Goal: Information Seeking & Learning: Learn about a topic

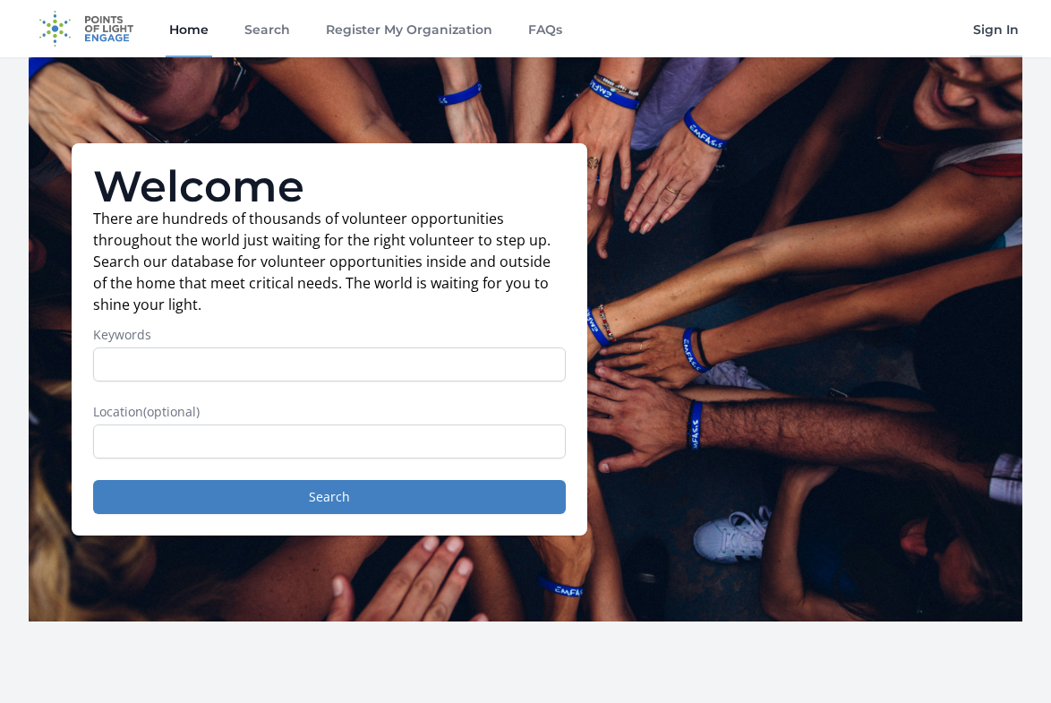
click at [1009, 36] on link "Sign In" at bounding box center [995, 28] width 53 height 57
click at [998, 27] on link "Sign In" at bounding box center [995, 28] width 53 height 57
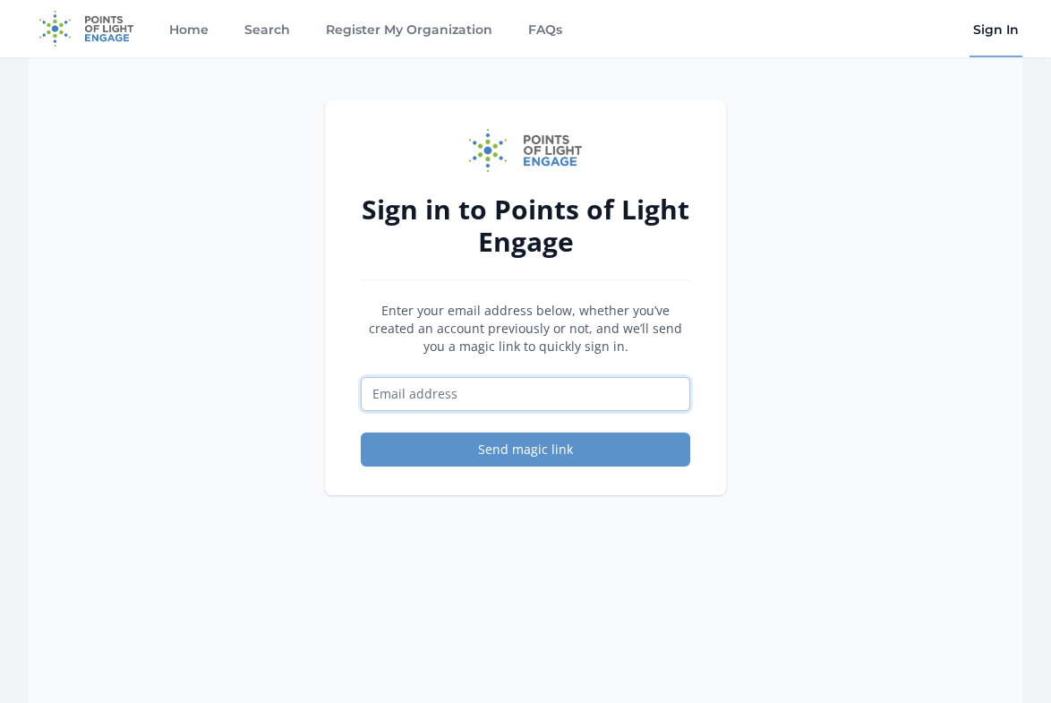
click at [581, 396] on input "Email address" at bounding box center [525, 394] width 329 height 34
type input "enshutch@yahoo.com"
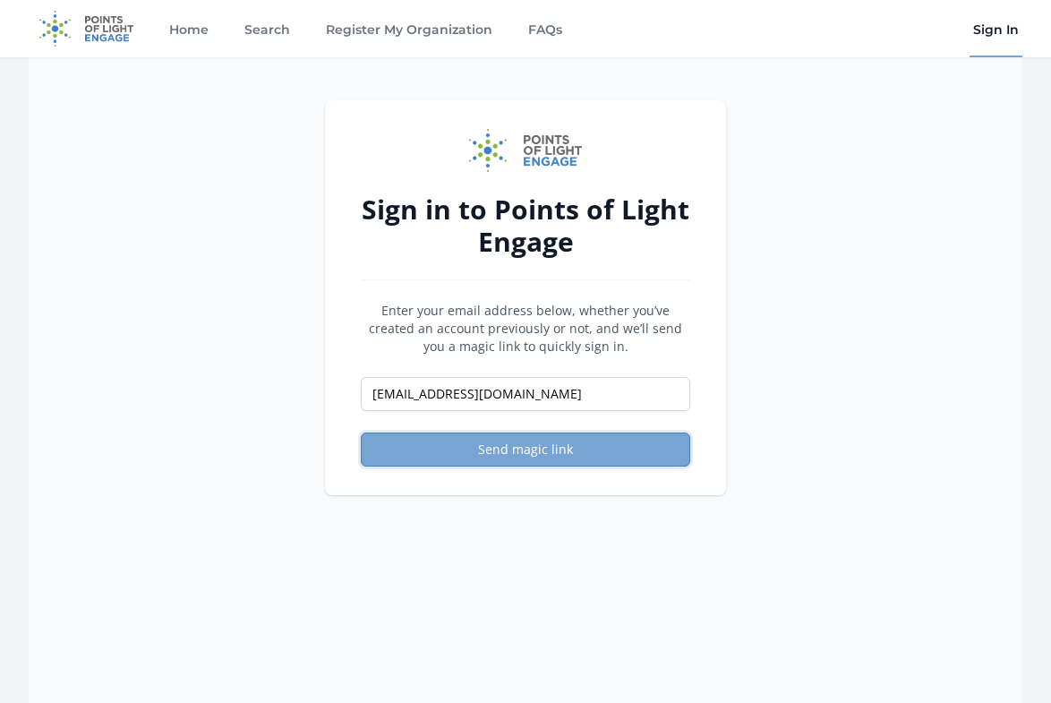
click at [533, 457] on button "Send magic link" at bounding box center [525, 449] width 329 height 34
click at [399, 440] on button "Send magic link" at bounding box center [525, 449] width 329 height 34
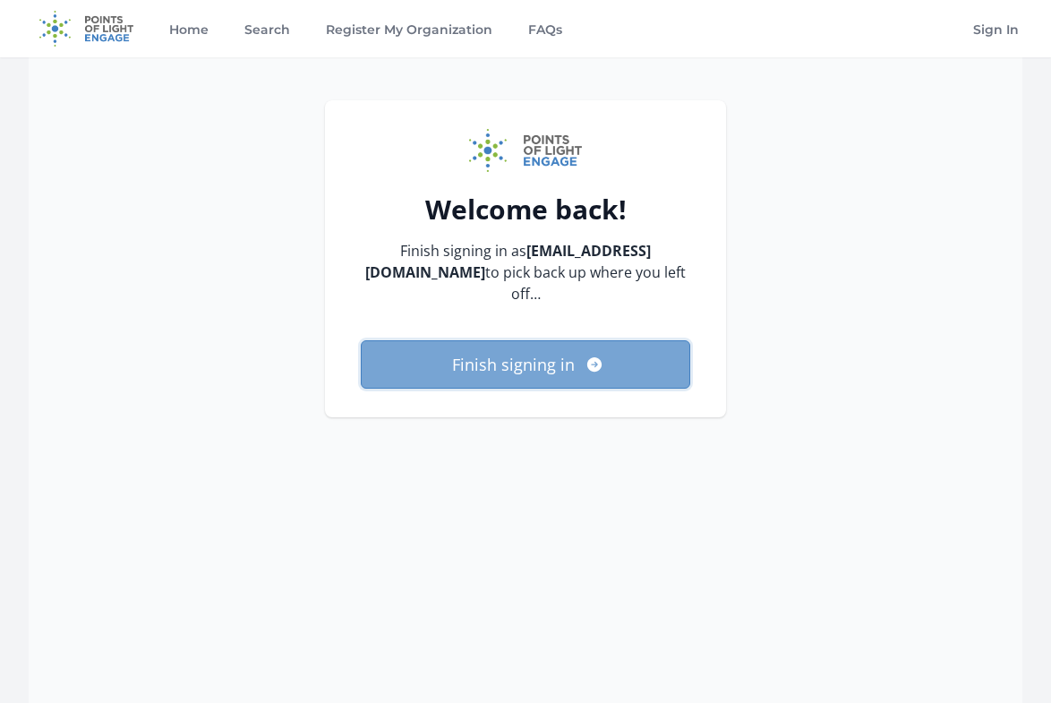
click at [539, 340] on button "Finish signing in" at bounding box center [525, 364] width 329 height 48
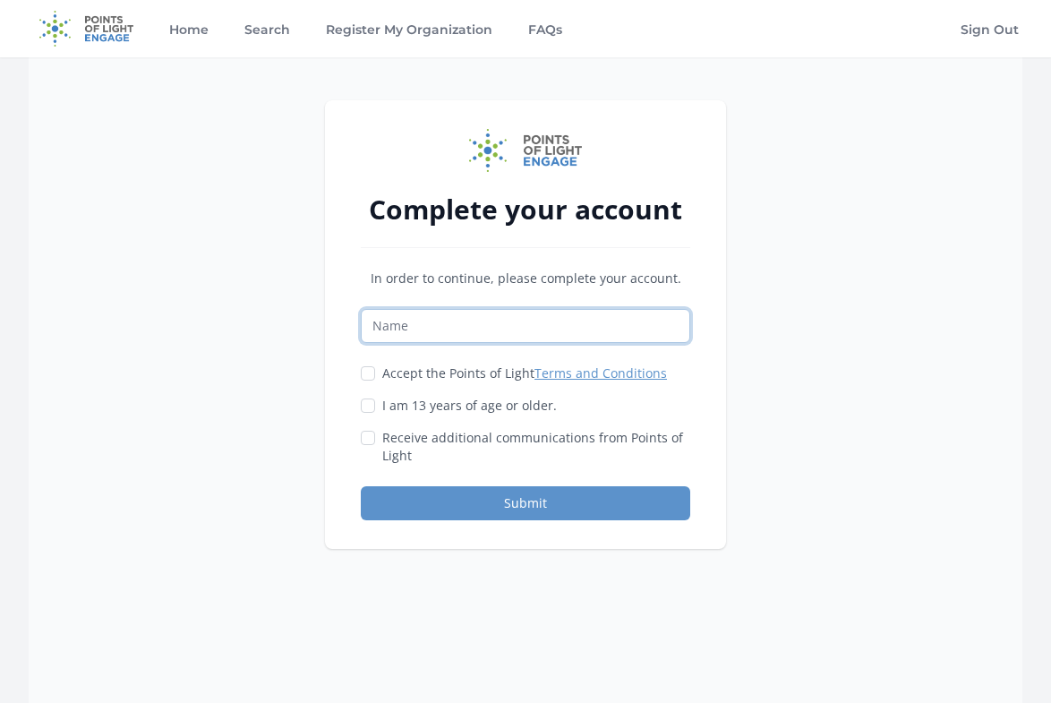
click at [548, 324] on input "Name" at bounding box center [525, 326] width 329 height 34
type input "[PERSON_NAME]"
click at [367, 371] on input "Accept the Points of Light Terms and Conditions" at bounding box center [368, 373] width 14 height 14
checkbox input "true"
click at [370, 402] on input "I am 13 years of age or older." at bounding box center [368, 405] width 14 height 14
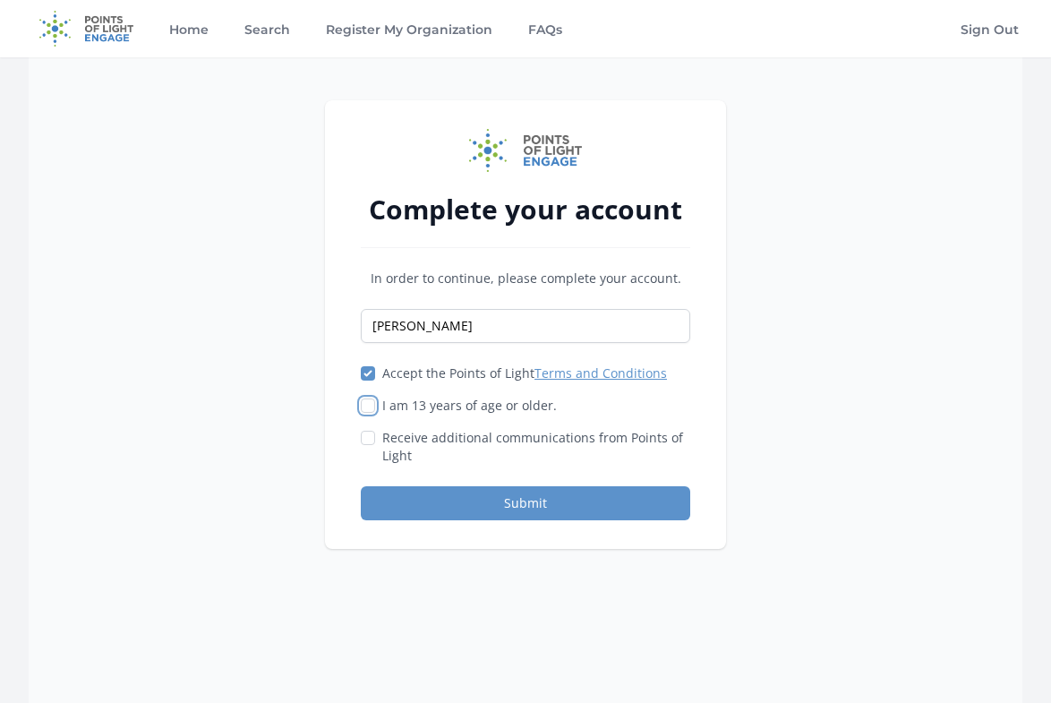
checkbox input "true"
click at [493, 498] on button "Submit" at bounding box center [525, 503] width 329 height 34
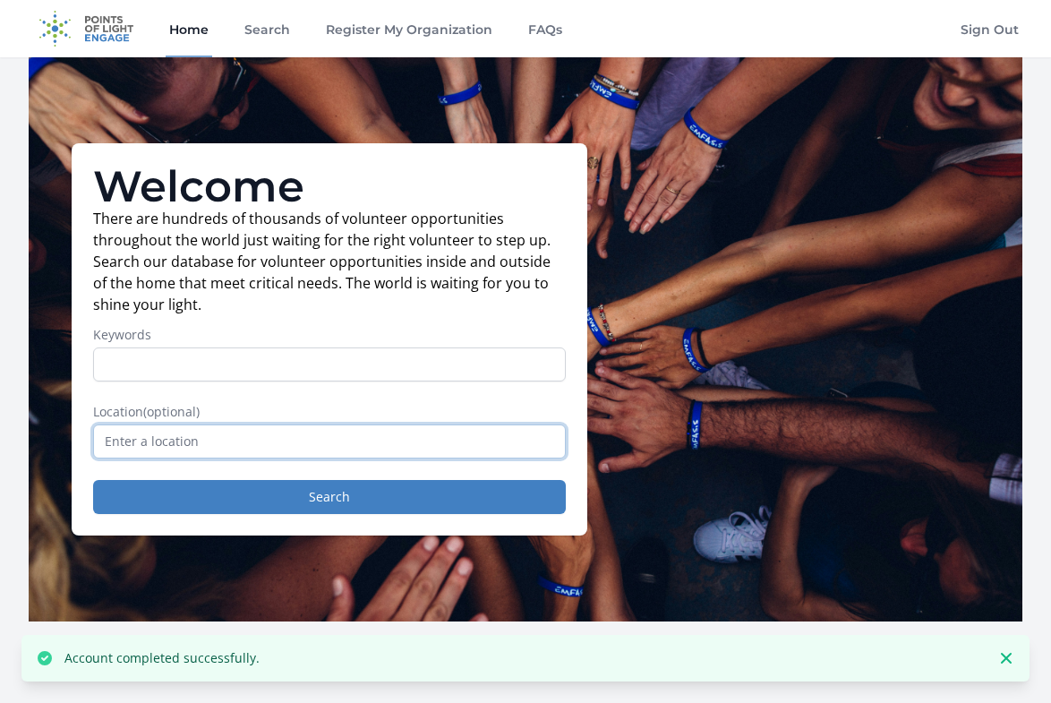
click at [327, 441] on input "text" at bounding box center [329, 441] width 473 height 34
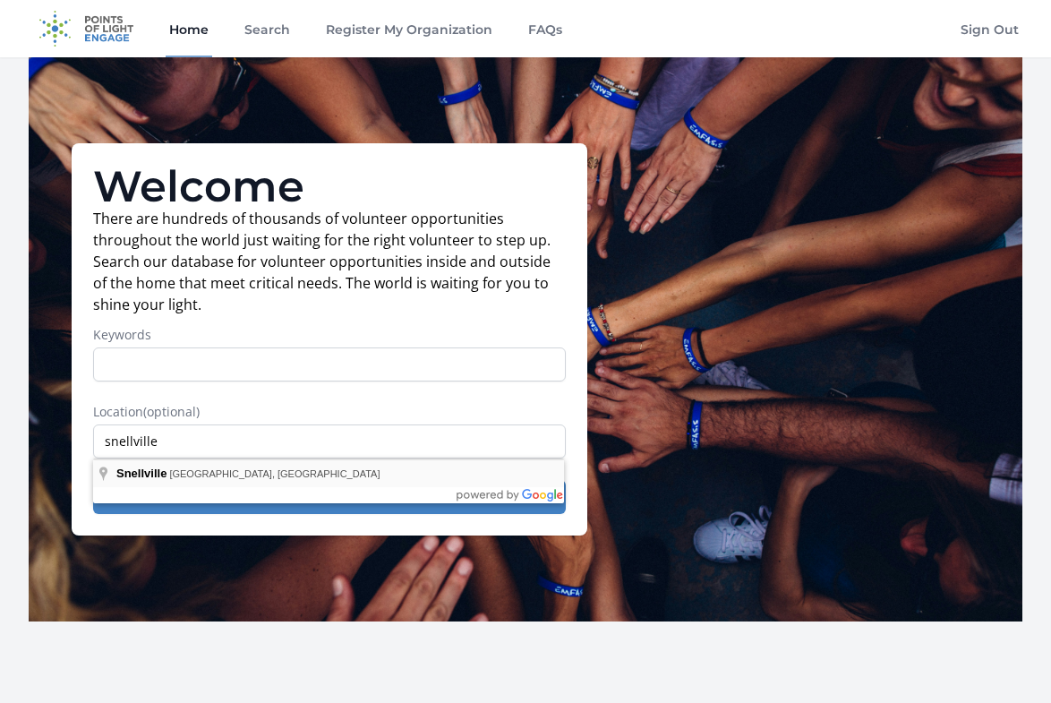
type input "Snellville, GA, USA"
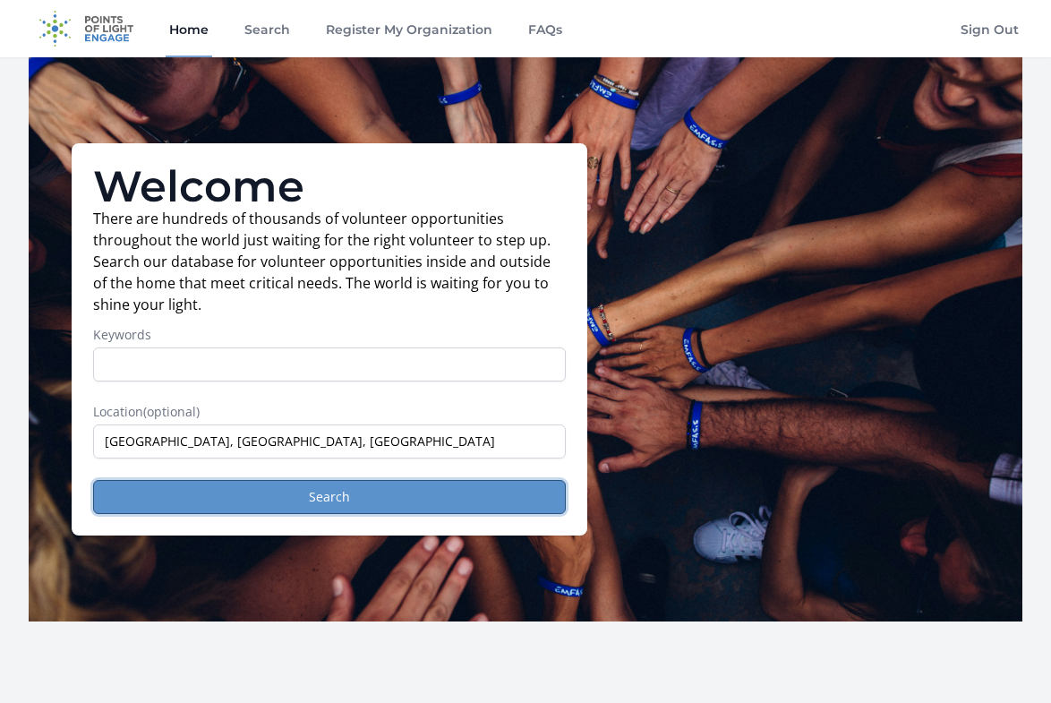
click at [301, 503] on button "Search" at bounding box center [329, 497] width 473 height 34
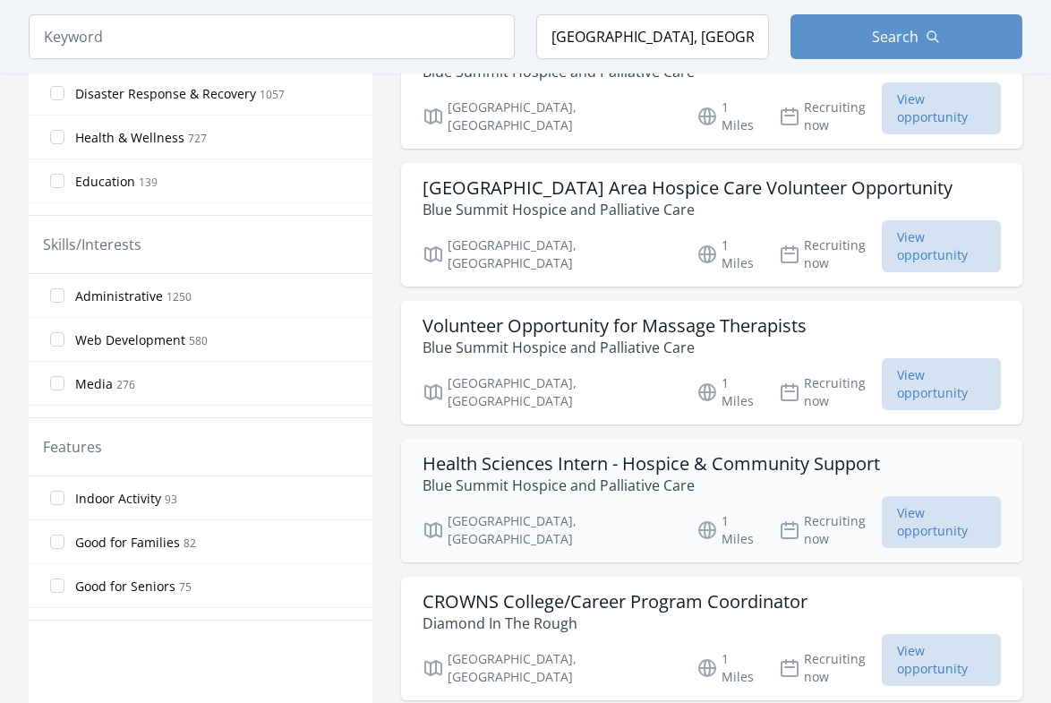
scroll to position [705, 0]
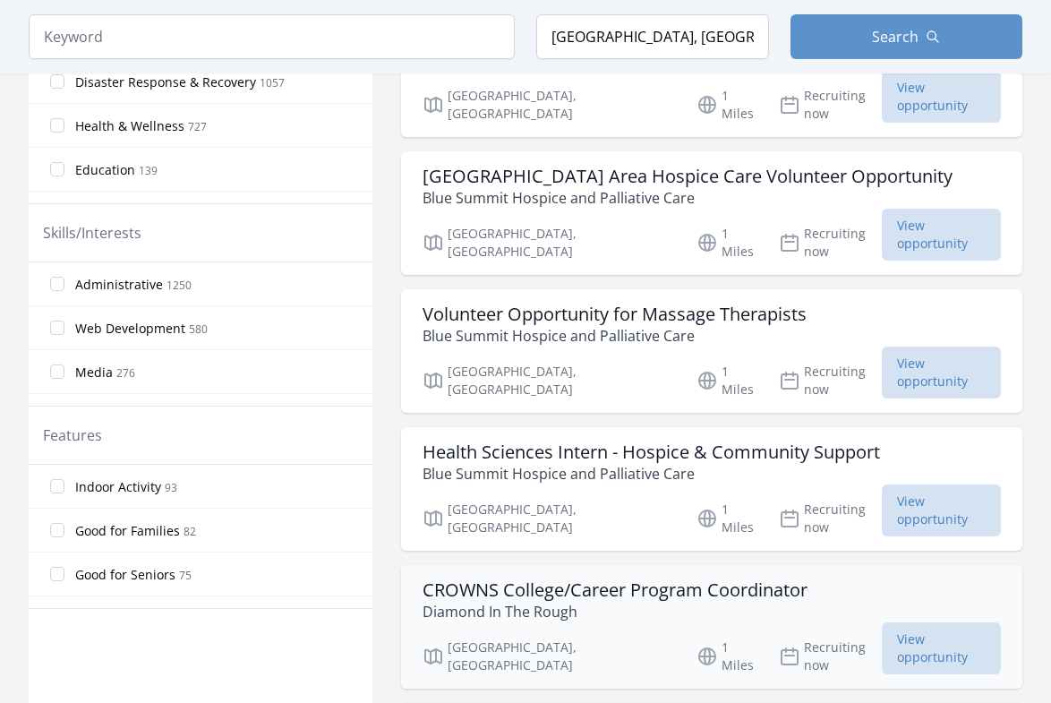
click at [619, 579] on h3 "CROWNS College/Career Program Coordinator" at bounding box center [614, 589] width 385 height 21
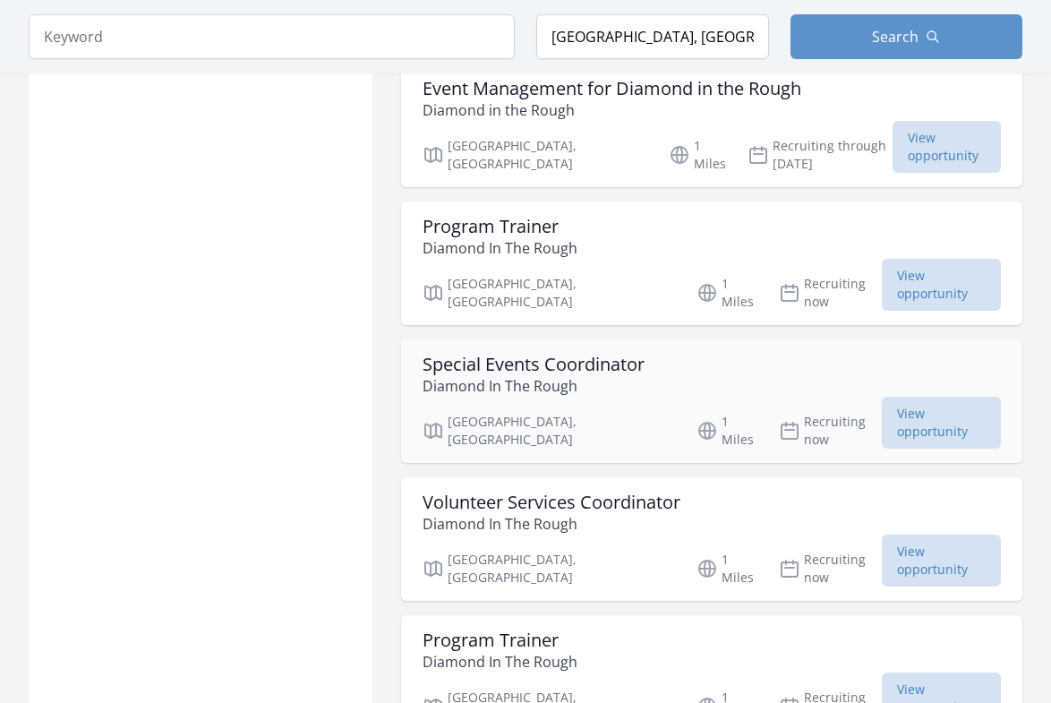
scroll to position [2001, 0]
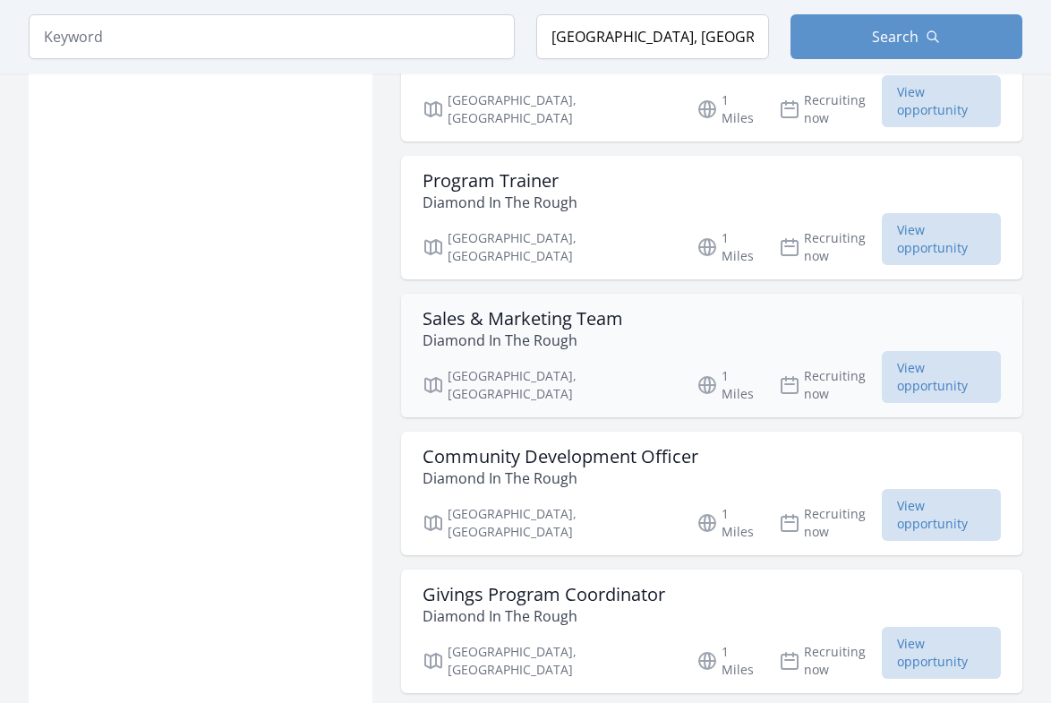
scroll to position [2936, 0]
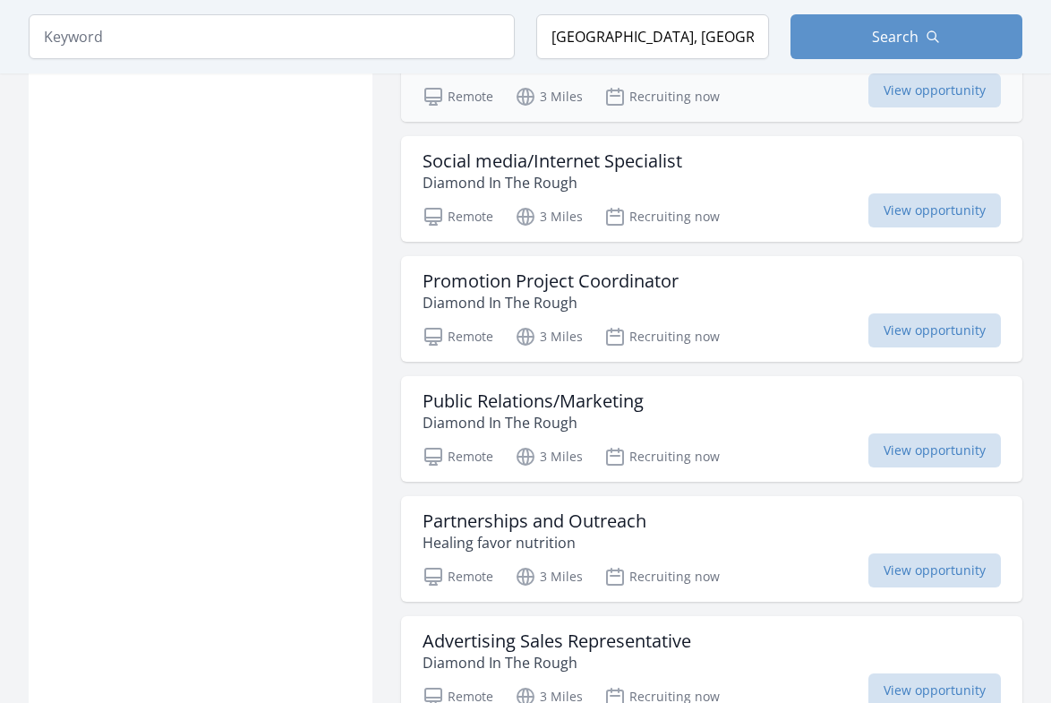
scroll to position [4435, 0]
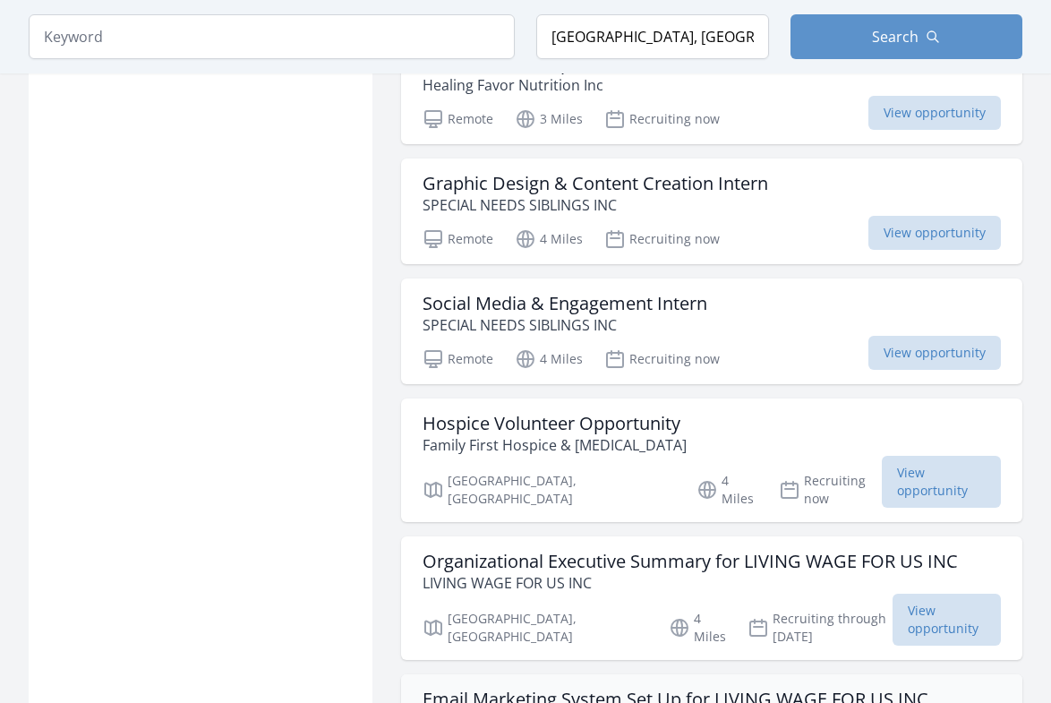
scroll to position [5347, 0]
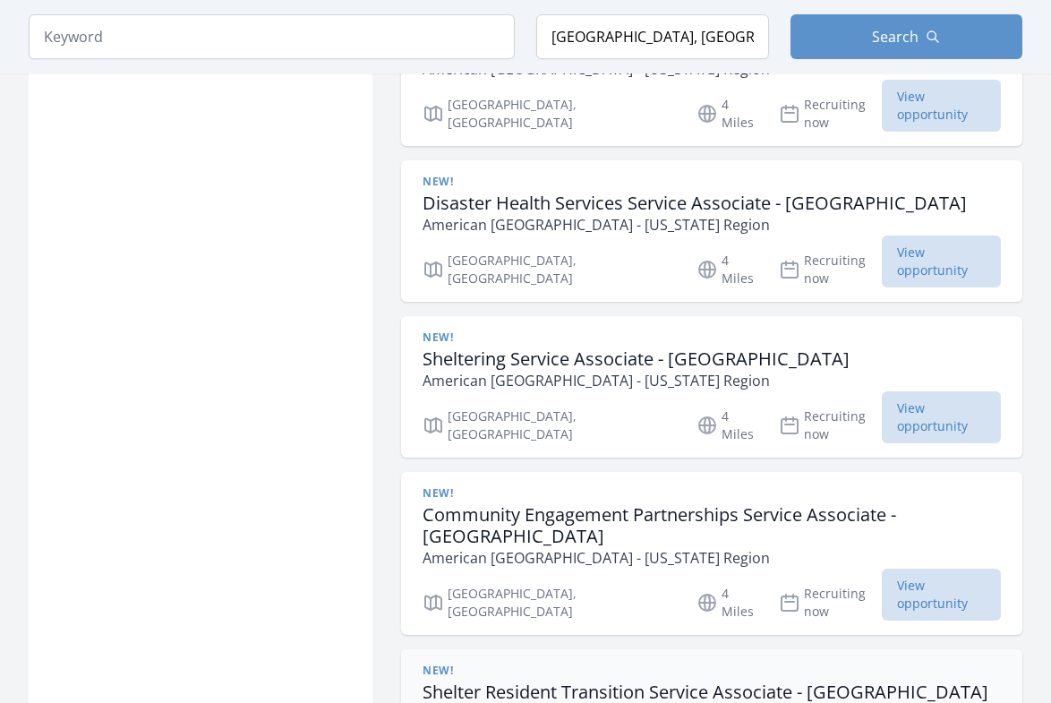
scroll to position [7411, 0]
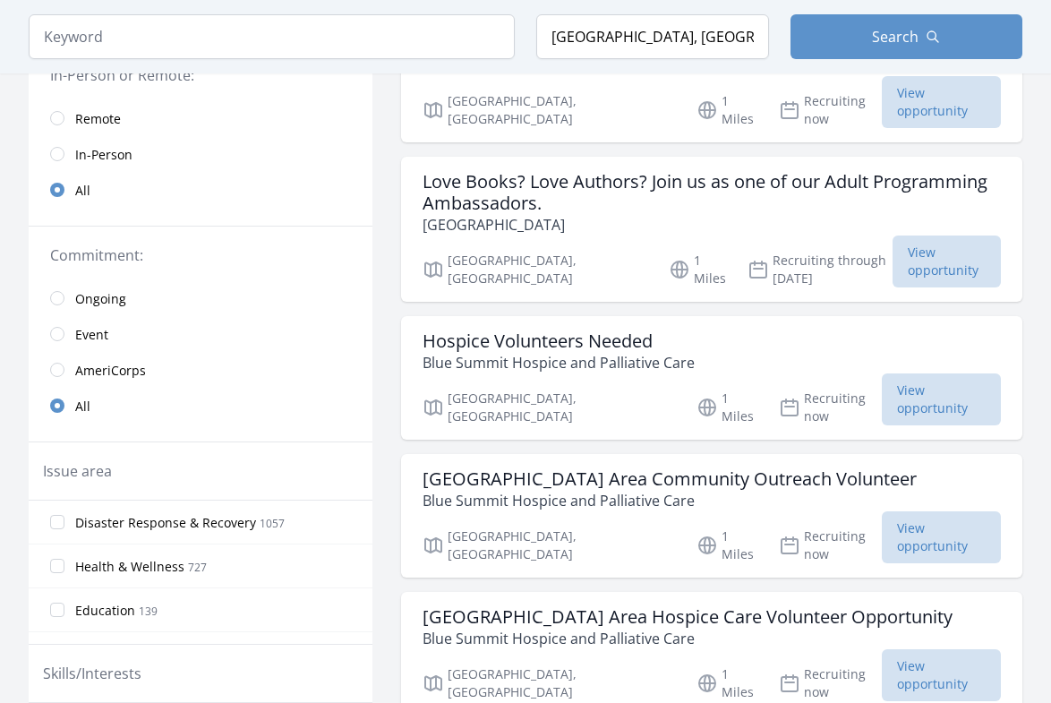
scroll to position [396, 0]
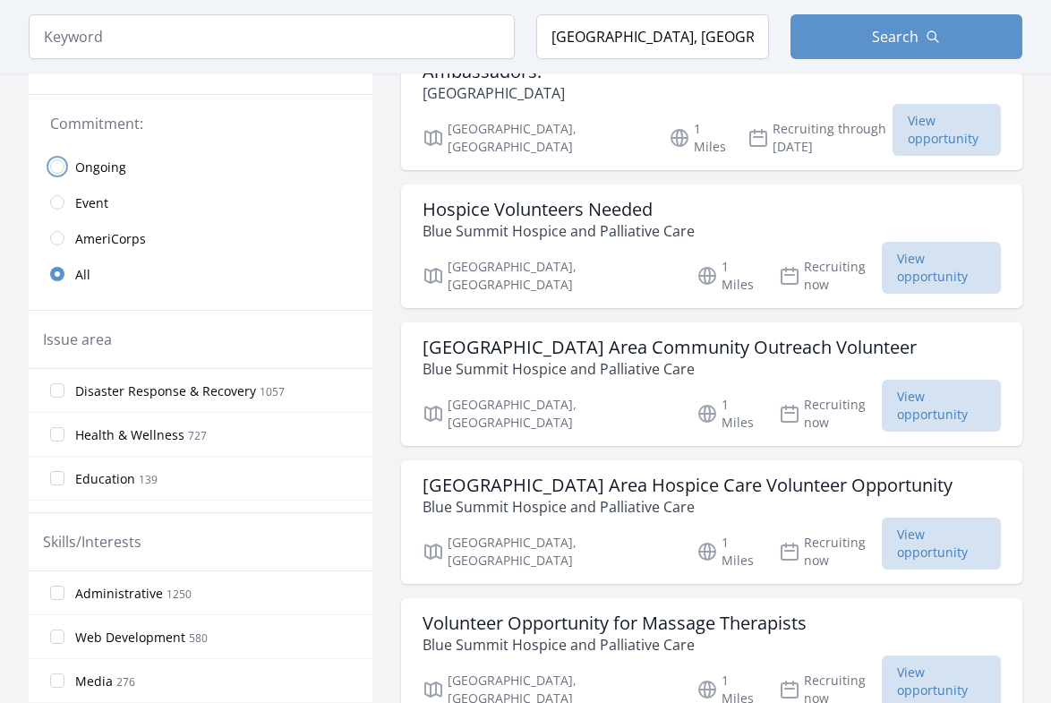
click at [54, 164] on input "radio" at bounding box center [57, 166] width 14 height 14
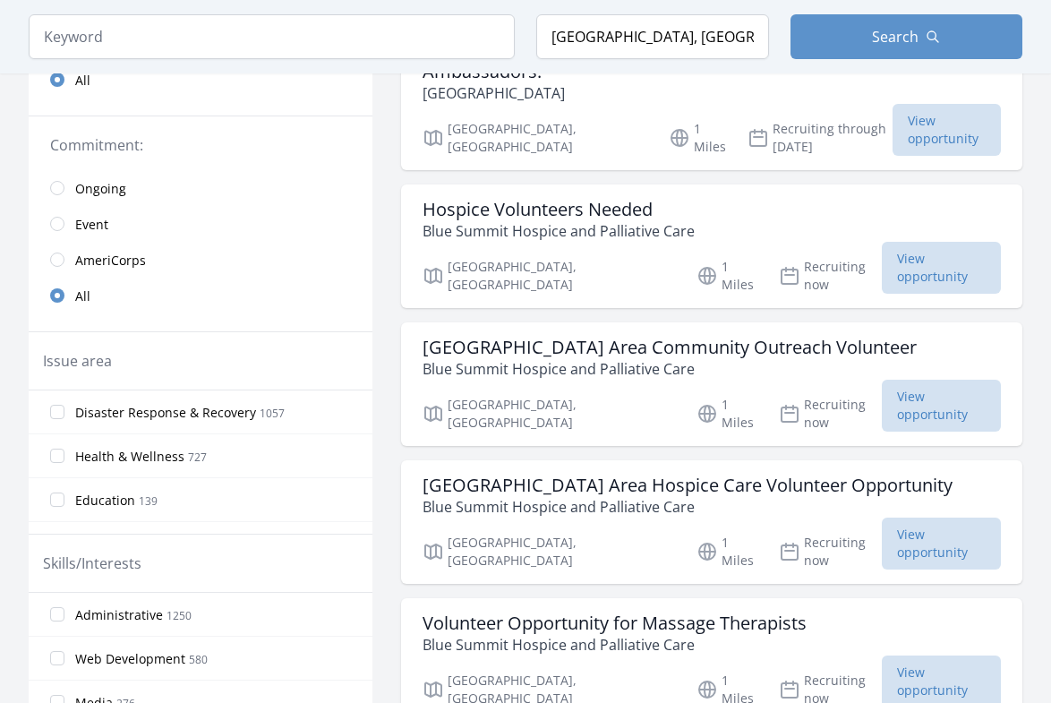
scroll to position [418, 0]
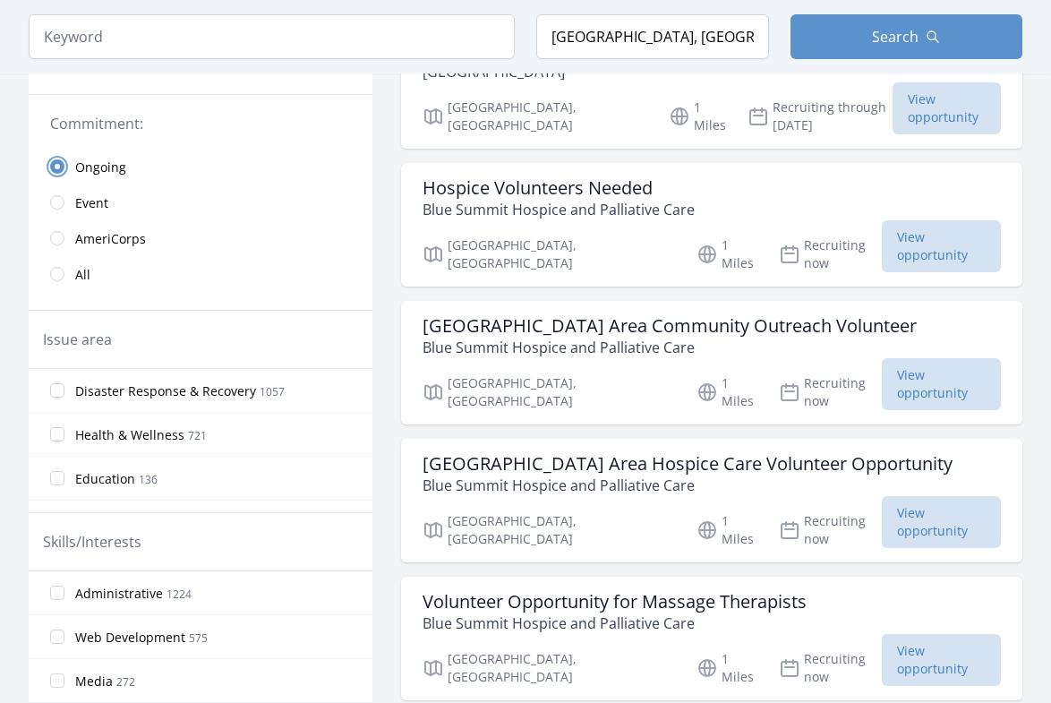
click at [55, 165] on input "radio" at bounding box center [57, 166] width 14 height 14
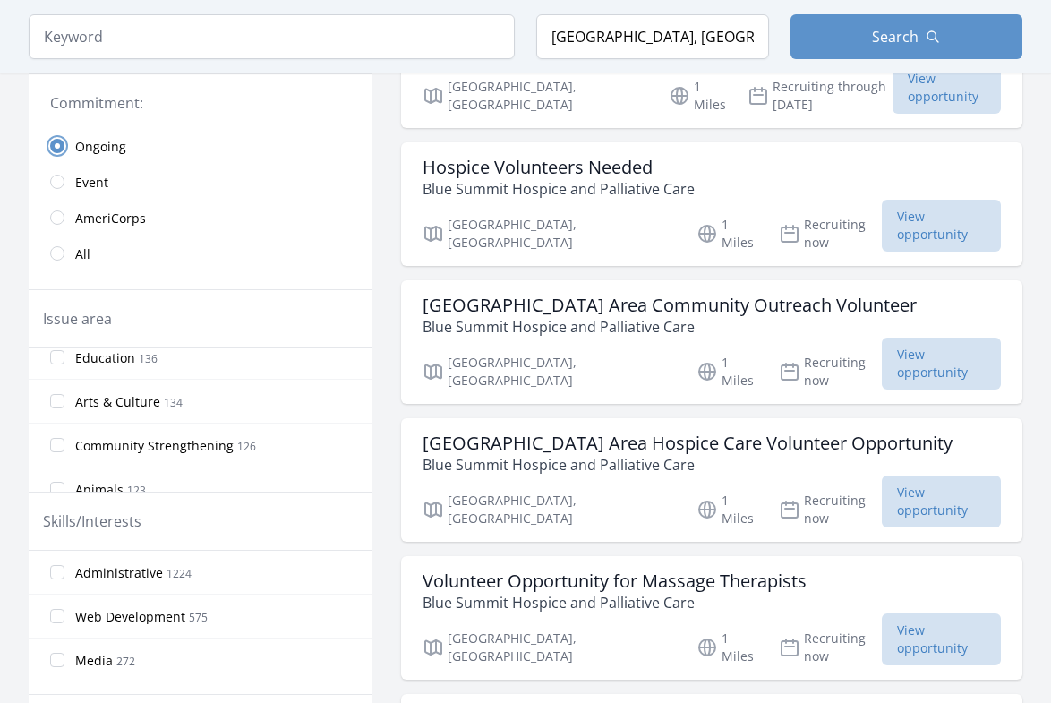
scroll to position [123, 0]
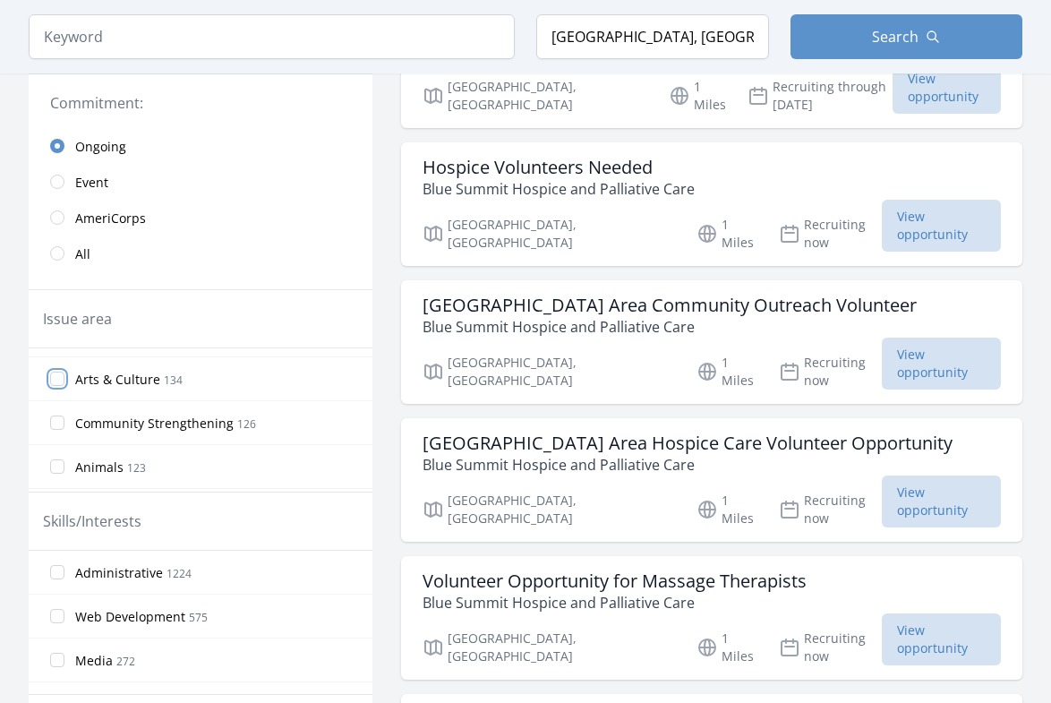
click at [55, 380] on input "Arts & Culture 134" at bounding box center [57, 378] width 14 height 14
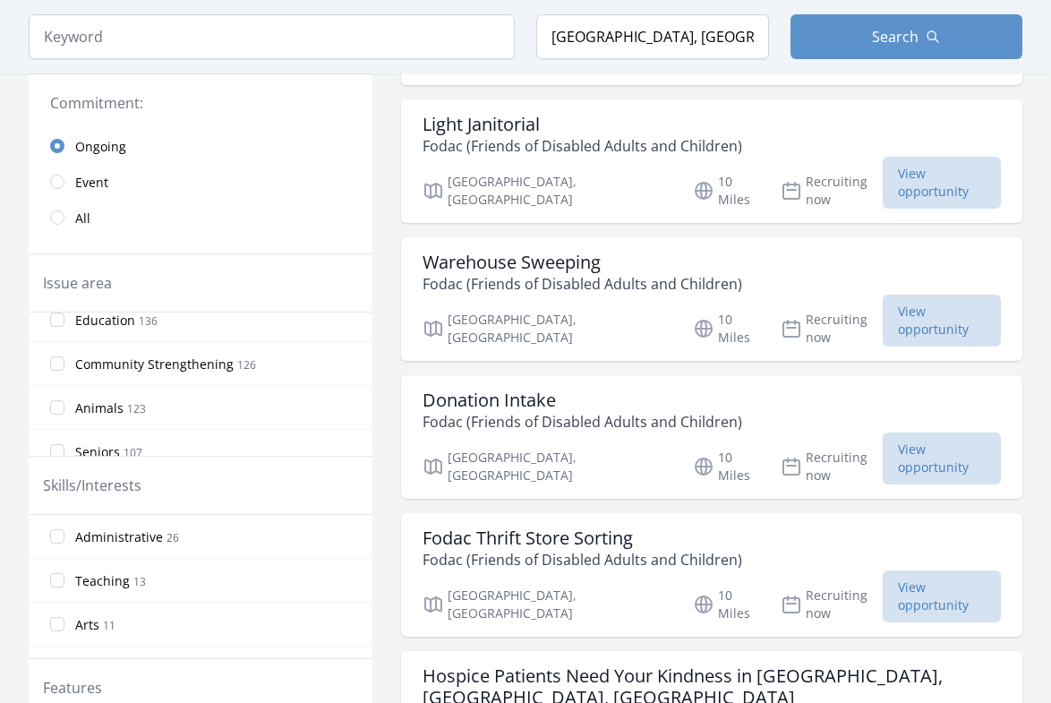
scroll to position [209, 0]
click at [59, 345] on input "Animals 123" at bounding box center [57, 344] width 14 height 14
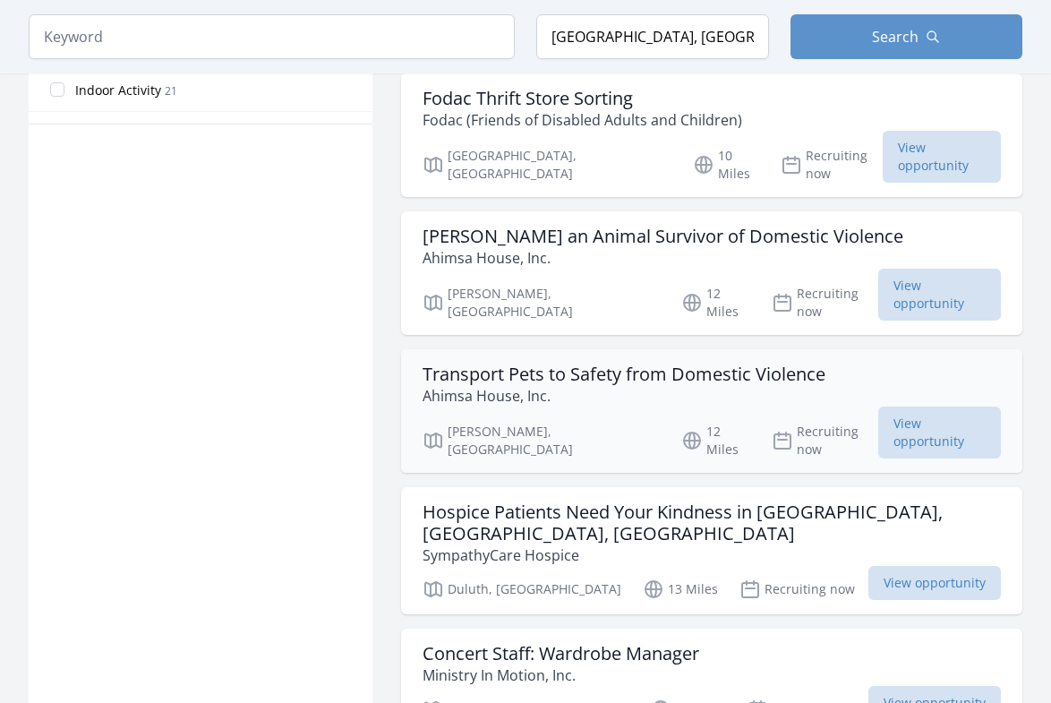
scroll to position [1241, 0]
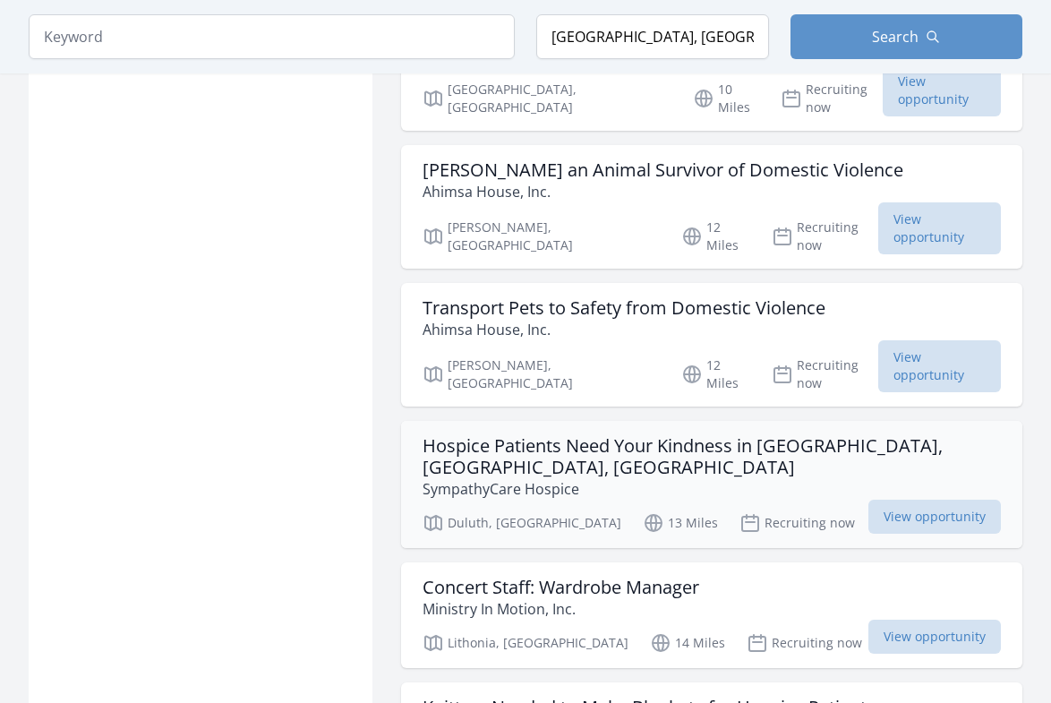
click at [638, 435] on h3 "Hospice Patients Need Your Kindness in Duluth, Woodstock, Suwanee" at bounding box center [711, 456] width 578 height 43
click at [640, 435] on h3 "Hospice Patients Need Your Kindness in Duluth, Woodstock, Suwanee" at bounding box center [711, 456] width 578 height 43
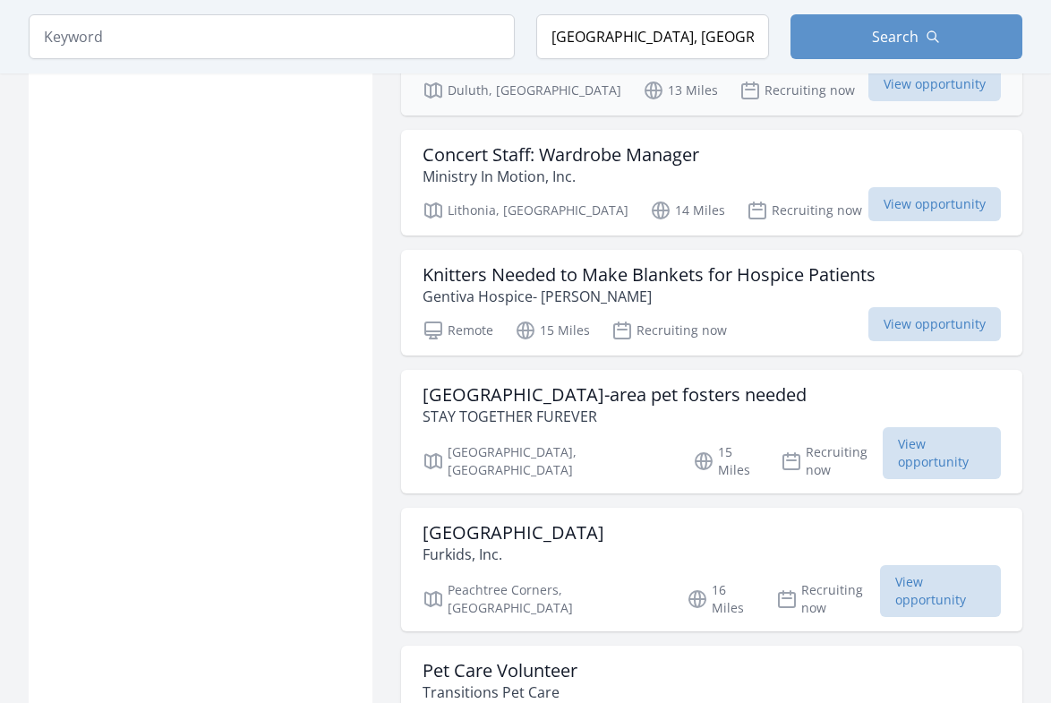
scroll to position [1679, 0]
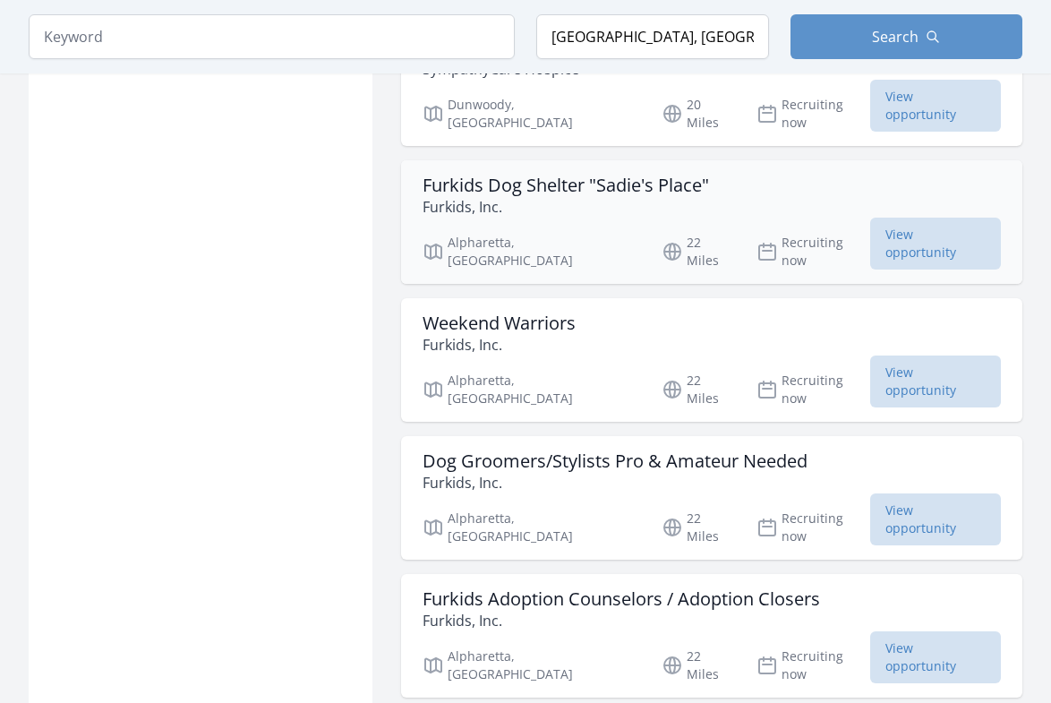
scroll to position [3663, 0]
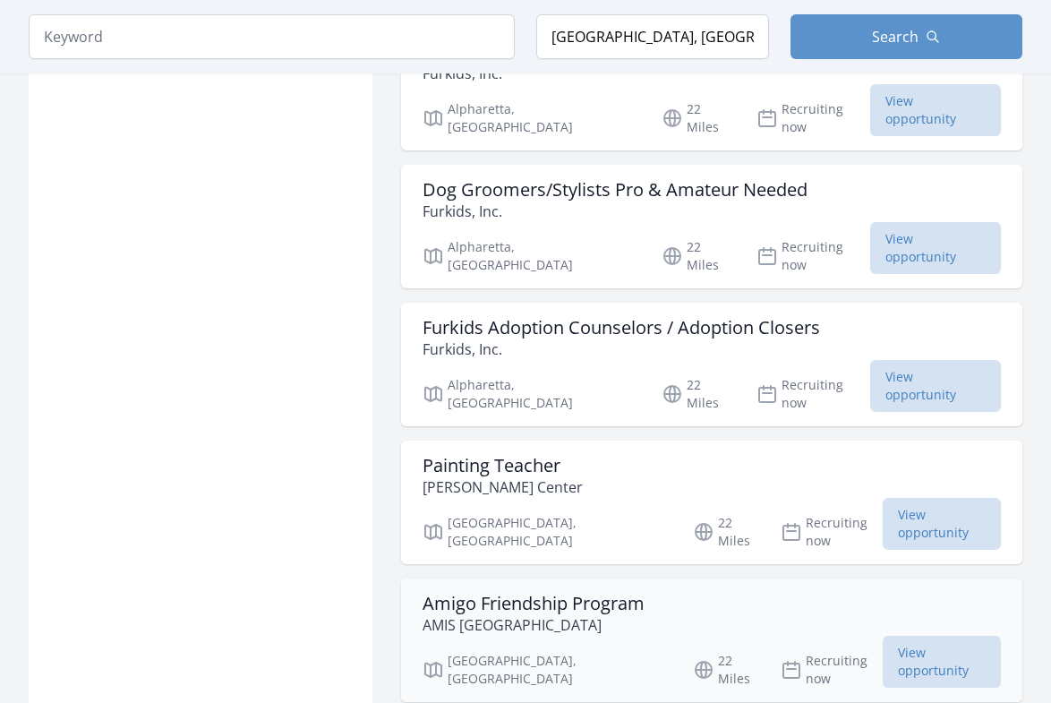
click at [618, 592] on h3 "Amigo Friendship Program" at bounding box center [533, 602] width 222 height 21
click at [590, 592] on h3 "Amigo Friendship Program" at bounding box center [533, 602] width 222 height 21
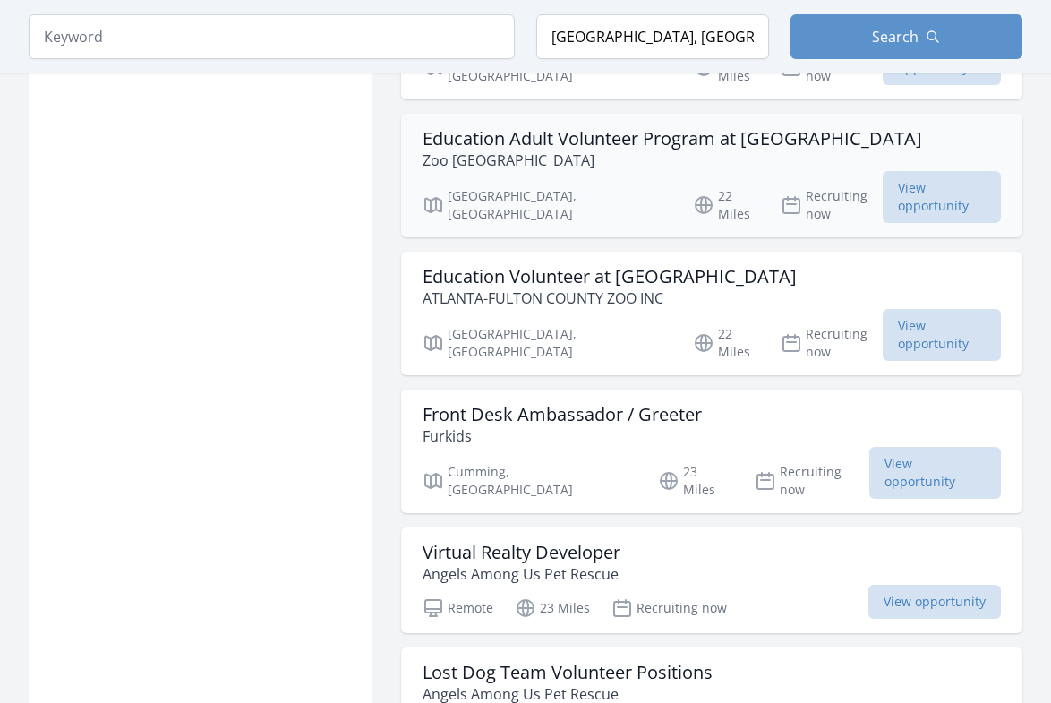
scroll to position [4413, 0]
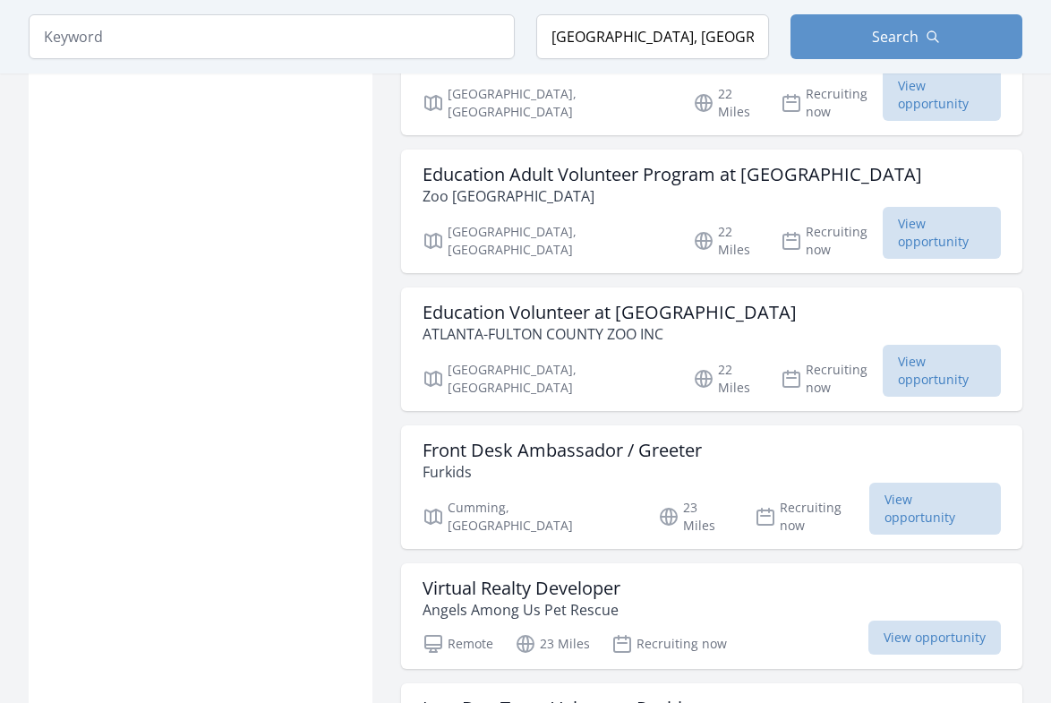
scroll to position [4837, 0]
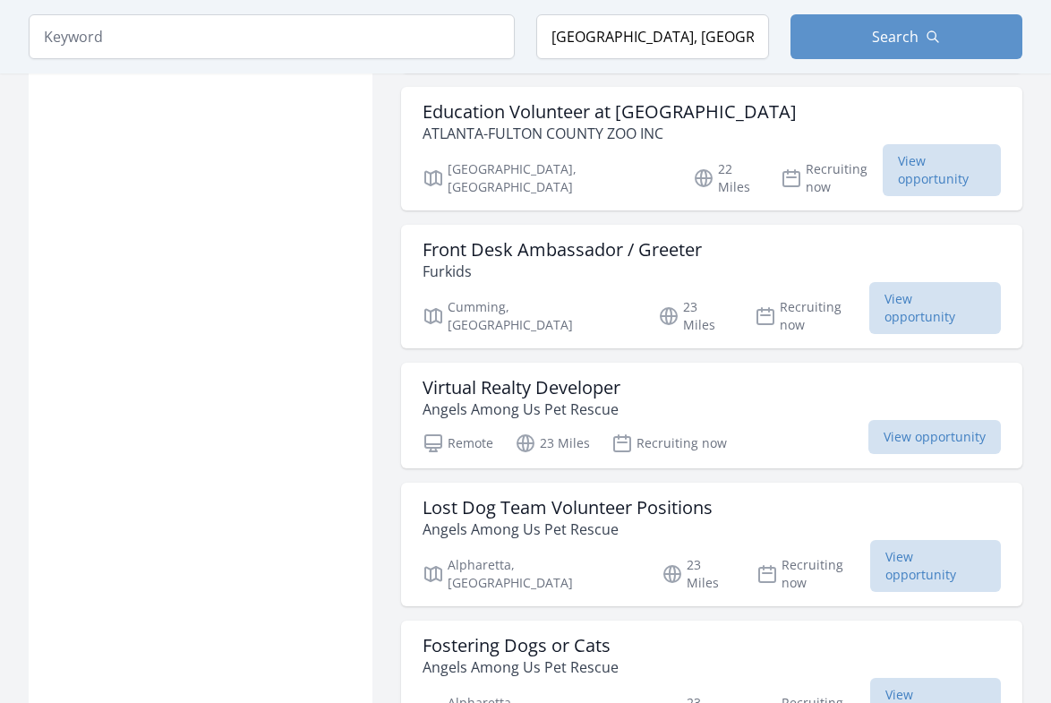
scroll to position [4556, 0]
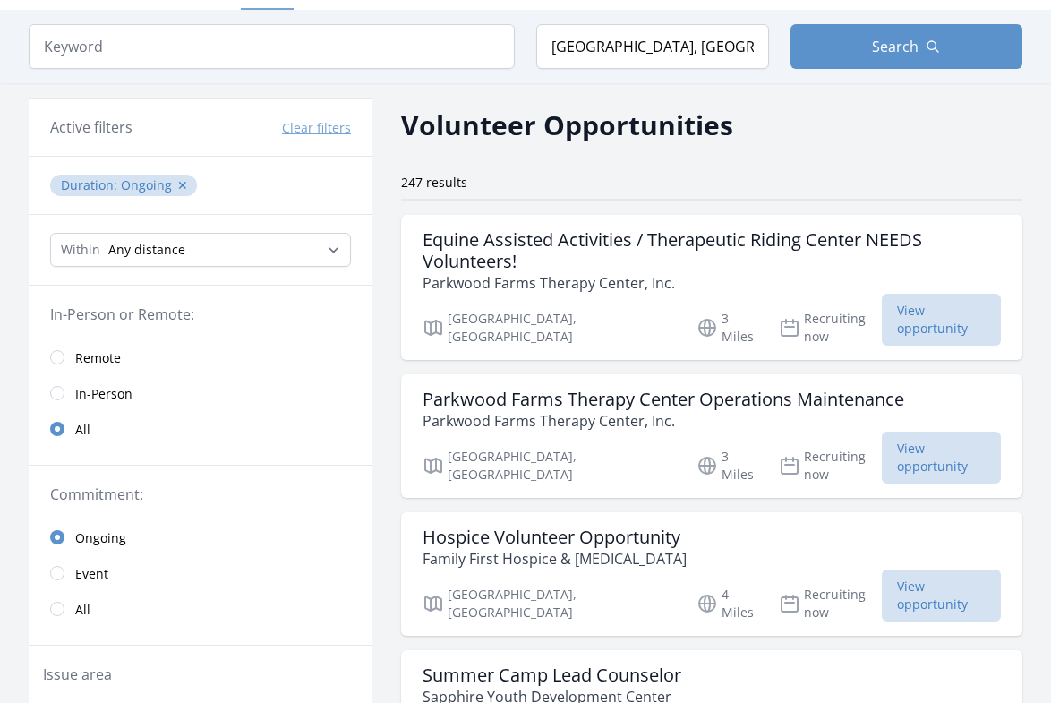
scroll to position [0, 0]
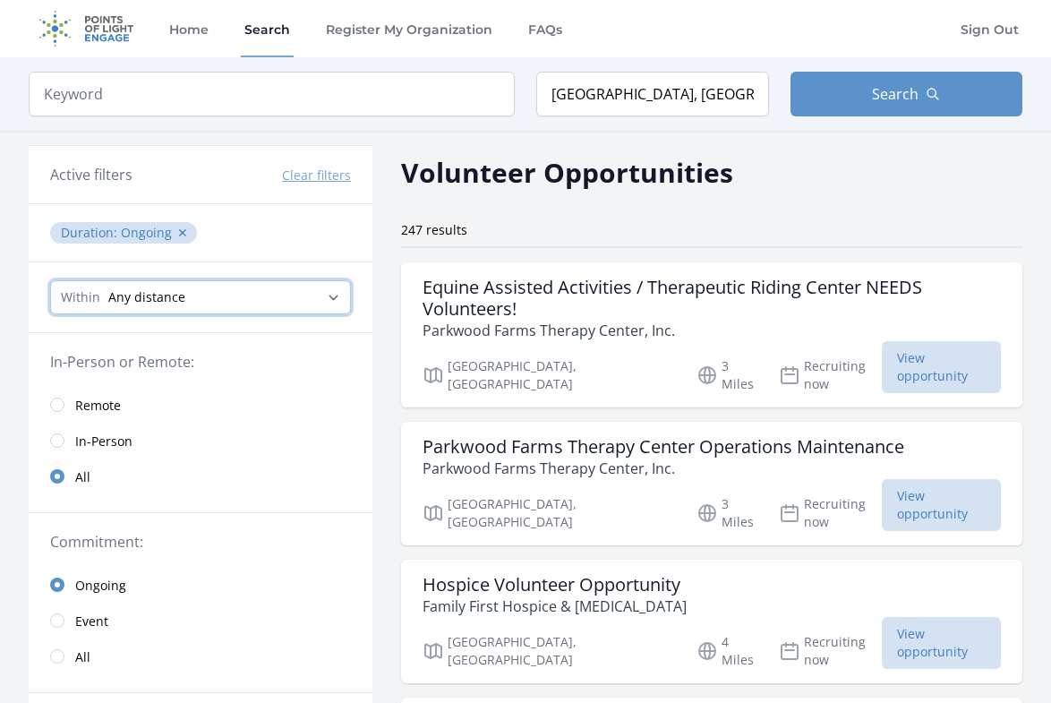
click at [335, 294] on select "Any distance , 5 Miles , 20 Miles , 50 Miles , 100 Miles" at bounding box center [200, 297] width 301 height 34
select select "32186"
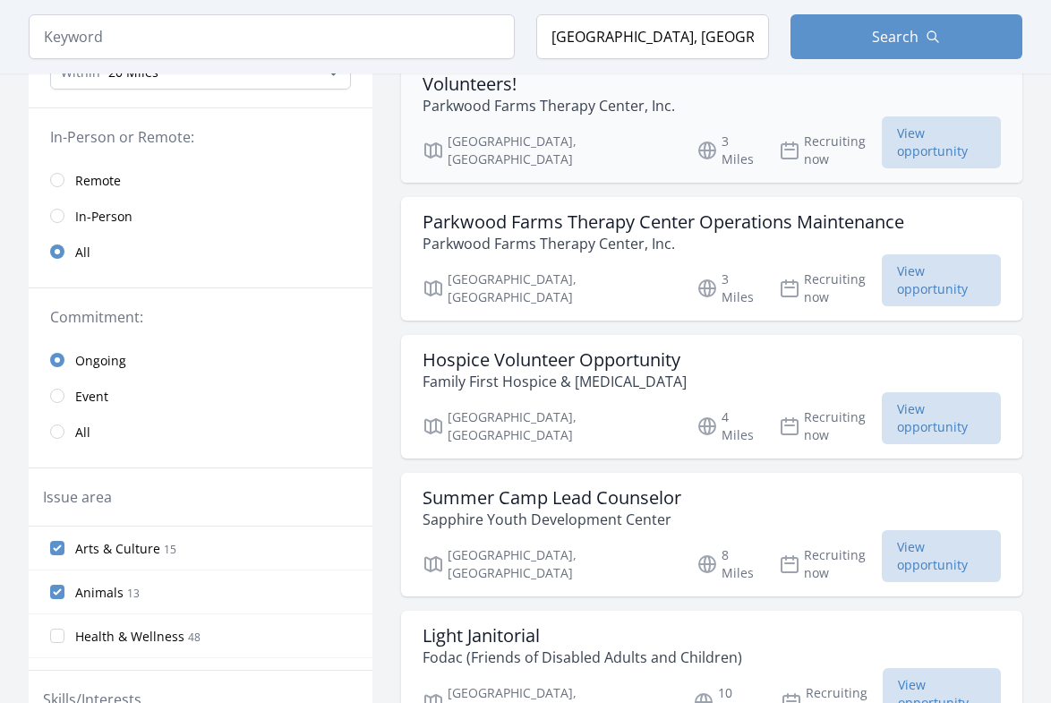
scroll to position [230, 0]
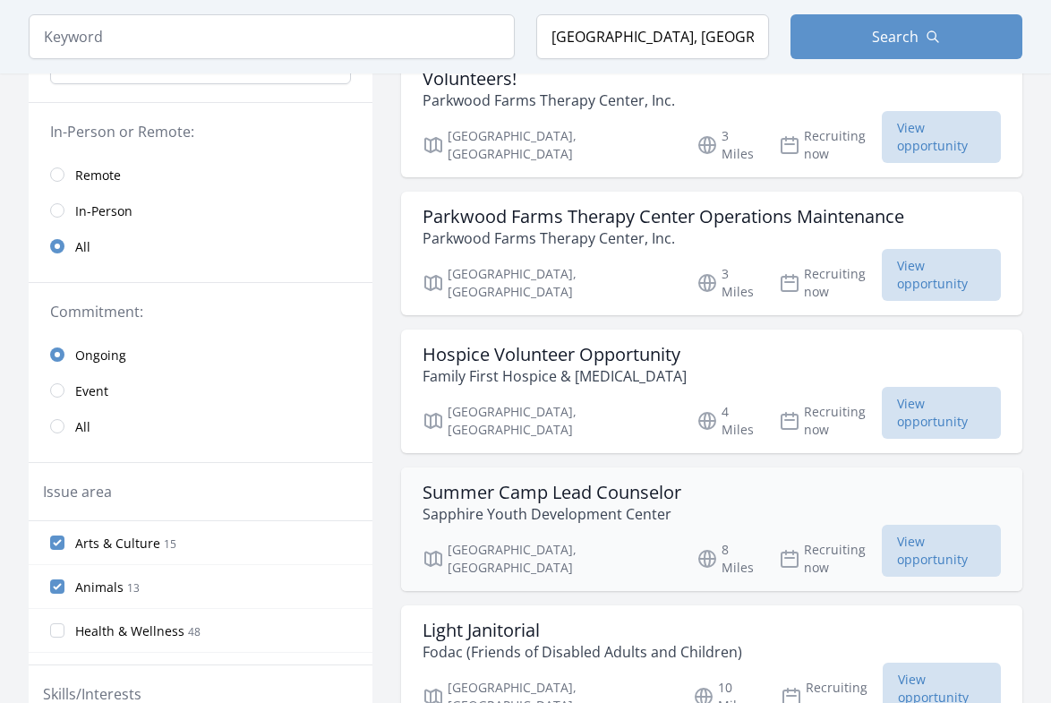
click at [605, 481] on h3 "Summer Camp Lead Counselor" at bounding box center [551, 491] width 259 height 21
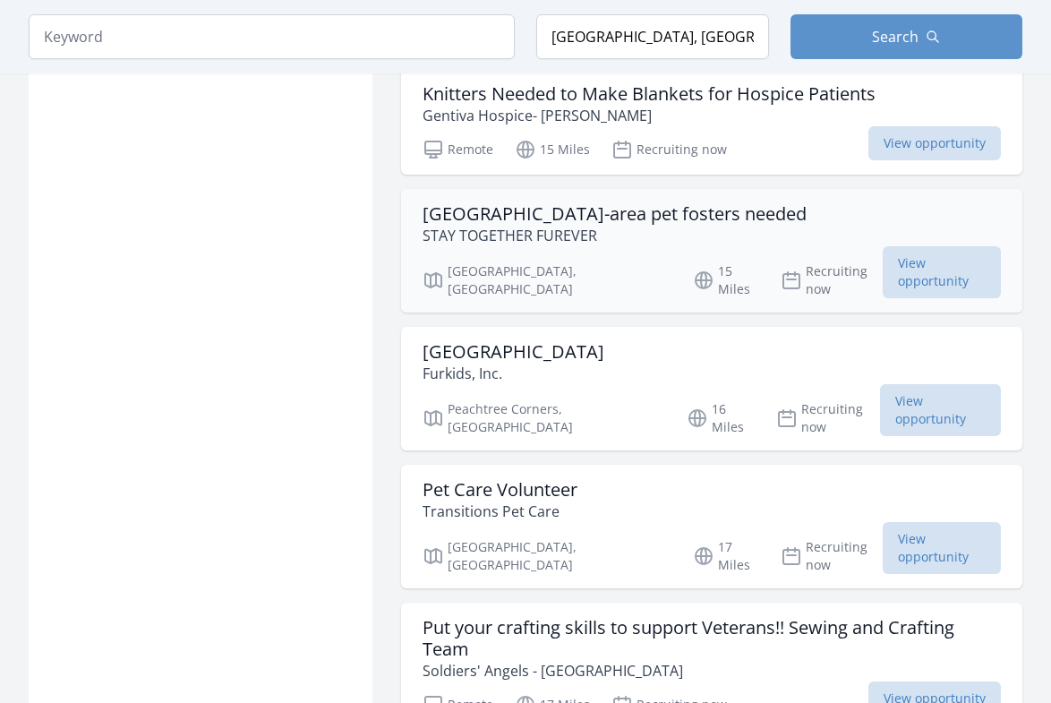
scroll to position [1886, 0]
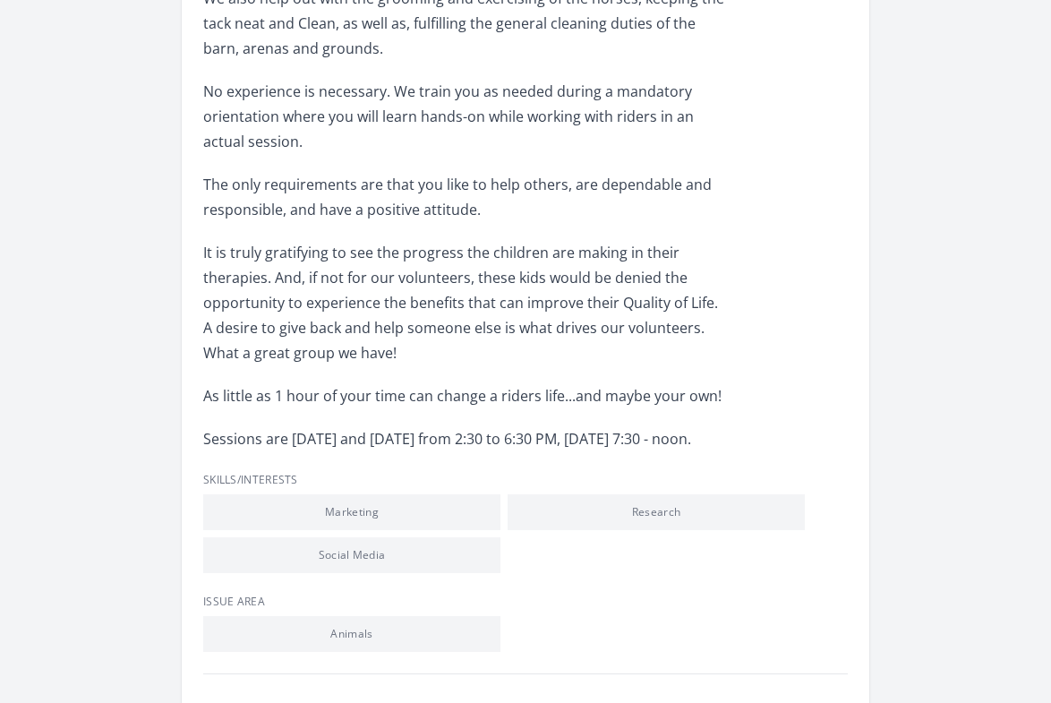
scroll to position [733, 0]
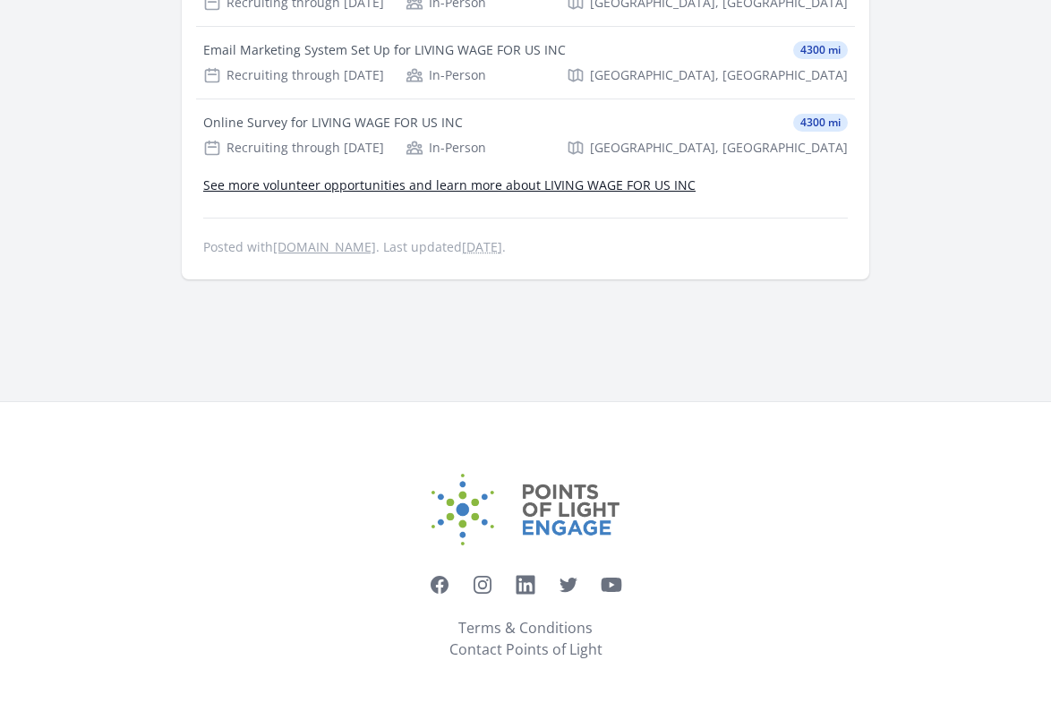
scroll to position [919, 0]
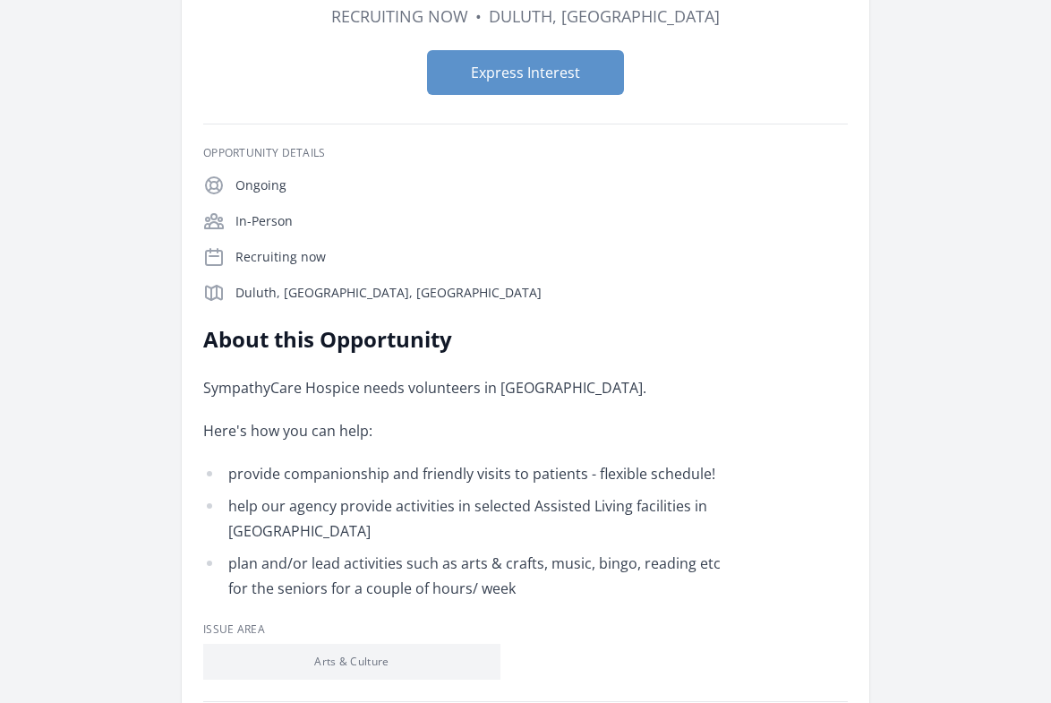
scroll to position [320, 0]
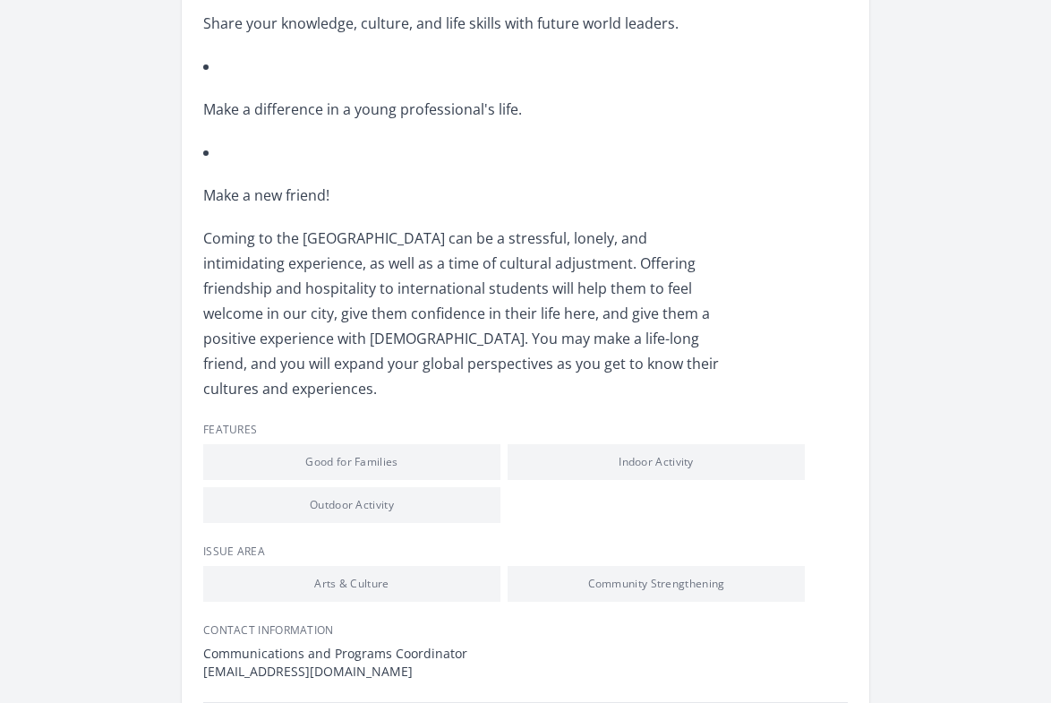
scroll to position [856, 0]
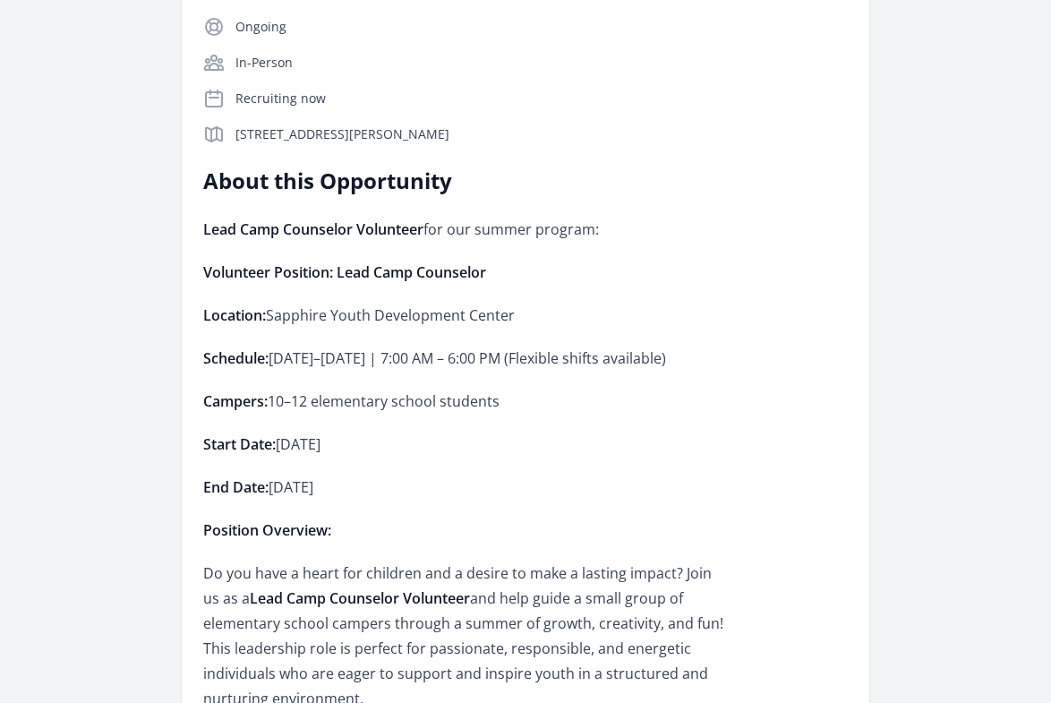
scroll to position [418, 0]
